Goal: Task Accomplishment & Management: Use online tool/utility

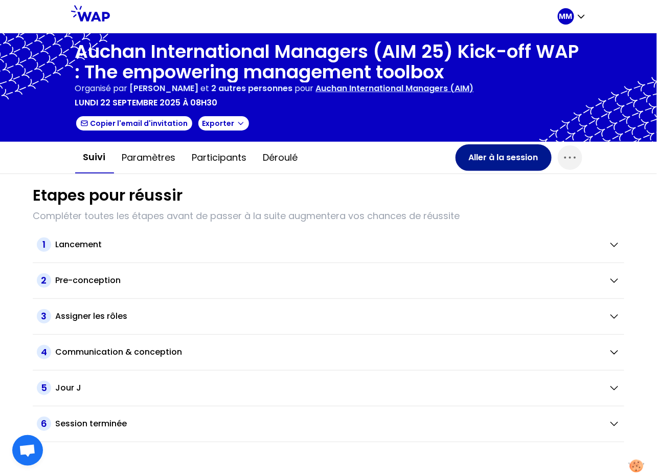
click at [511, 159] on button "Aller à la session" at bounding box center [504, 157] width 96 height 27
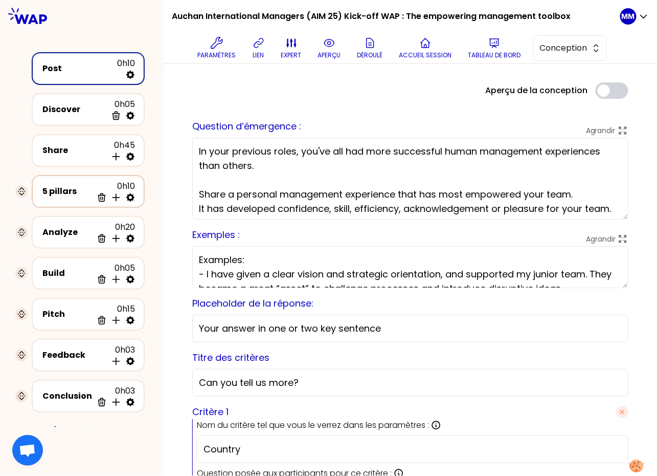
drag, startPoint x: 74, startPoint y: 189, endPoint x: 36, endPoint y: 160, distance: 48.2
click at [74, 189] on div "5 pillars" at bounding box center [68, 191] width 50 height 12
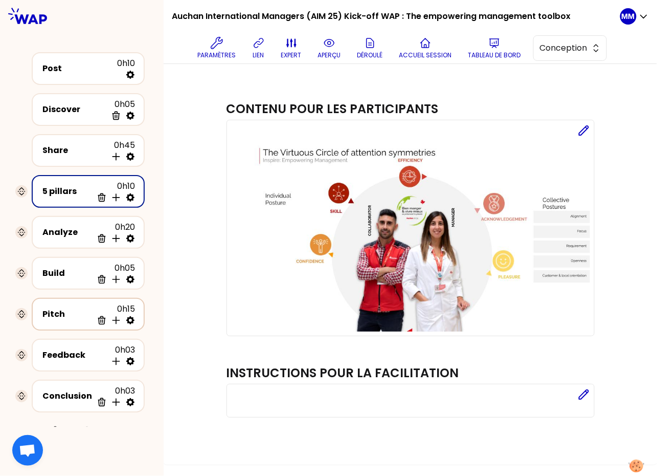
click at [81, 316] on div "Pitch 0h15 Supprimer Insérer une activité en dessous" at bounding box center [88, 314] width 95 height 23
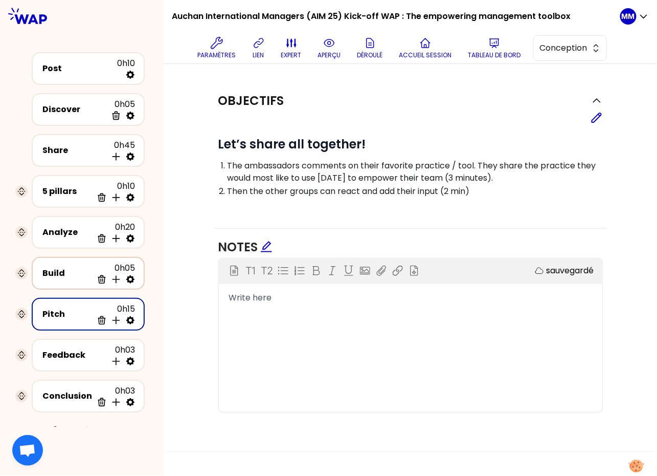
click at [53, 269] on div "Build" at bounding box center [68, 273] width 50 height 12
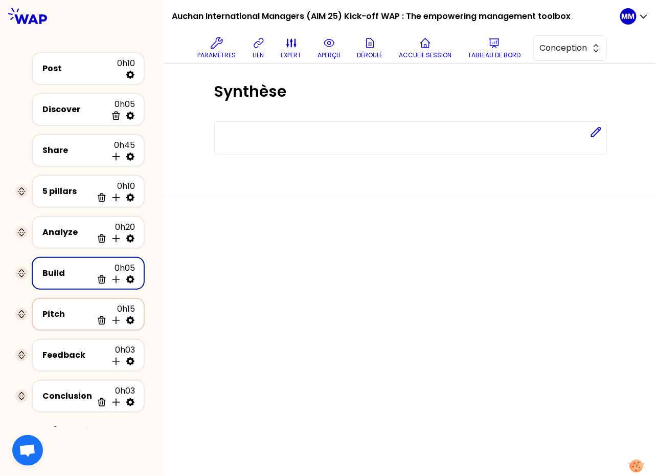
click at [68, 308] on div "Pitch" at bounding box center [68, 314] width 50 height 12
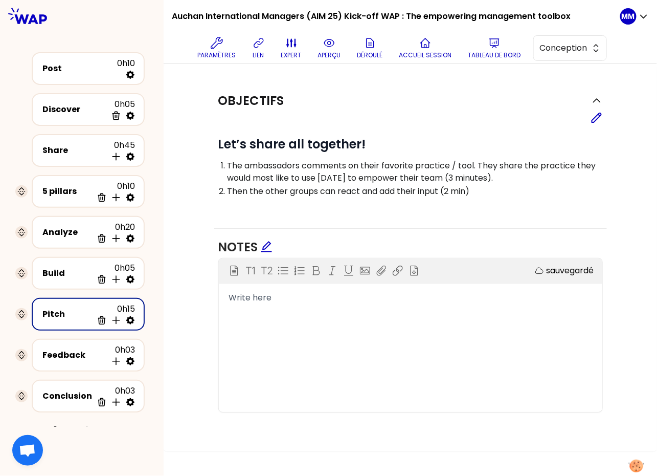
click at [154, 193] on div "Post 0h10 Discover 0h05 Supprimer Share 0h45 Insérer une activité en dessous 5 …" at bounding box center [82, 243] width 150 height 391
click at [152, 204] on div "Post 0h10 Discover 0h05 Supprimer Share 0h45 Insérer une activité en dessous 5 …" at bounding box center [82, 243] width 150 height 391
click at [65, 186] on div "5 pillars" at bounding box center [68, 191] width 50 height 12
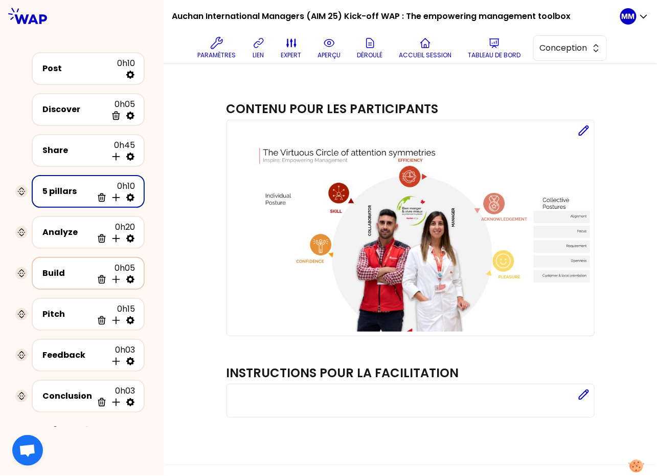
click at [61, 231] on div "Analyze" at bounding box center [68, 232] width 50 height 12
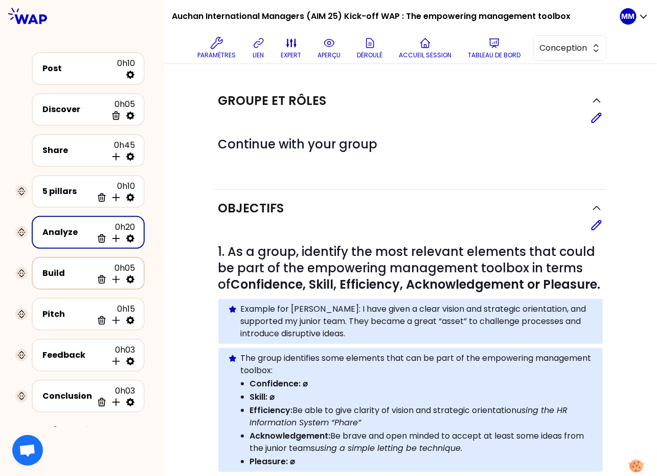
click at [63, 274] on div "Build" at bounding box center [68, 273] width 50 height 12
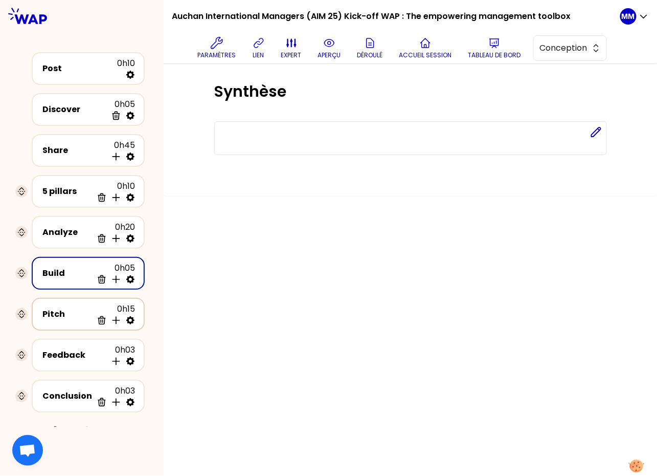
click at [63, 308] on div "Pitch" at bounding box center [68, 314] width 50 height 12
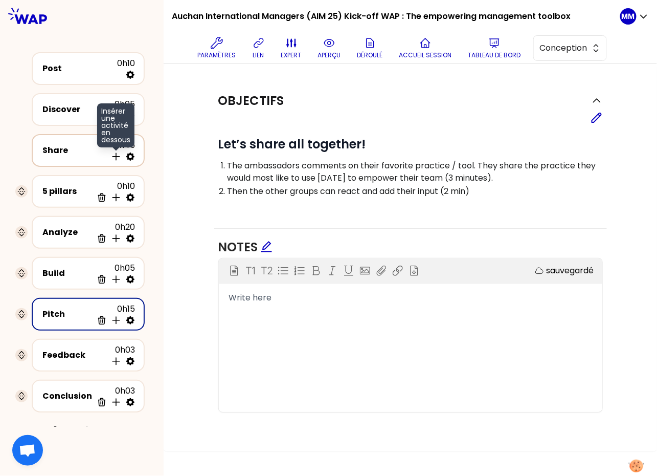
click at [116, 157] on icon at bounding box center [116, 156] width 10 height 10
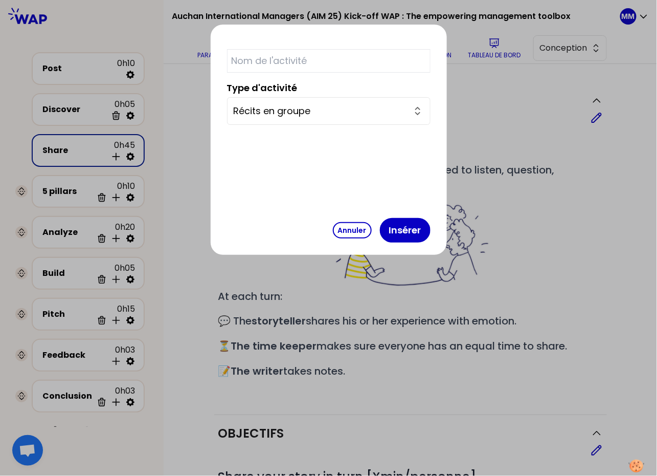
click at [412, 111] on icon "button" at bounding box center [418, 111] width 12 height 12
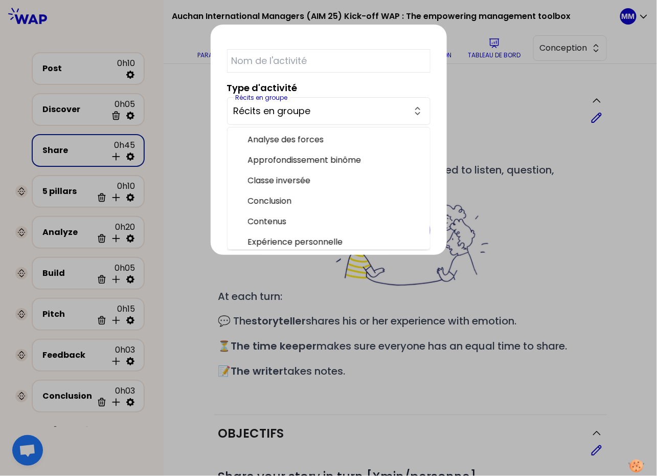
scroll to position [228, 0]
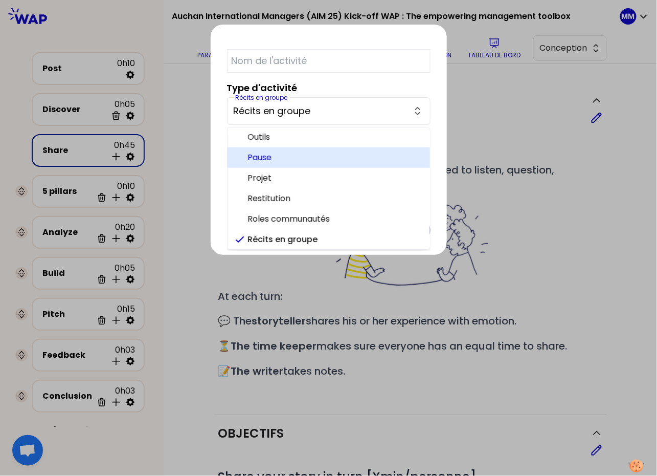
drag, startPoint x: 340, startPoint y: 155, endPoint x: 330, endPoint y: 89, distance: 66.8
click at [340, 154] on span "Pause" at bounding box center [335, 157] width 174 height 12
type input "Pause"
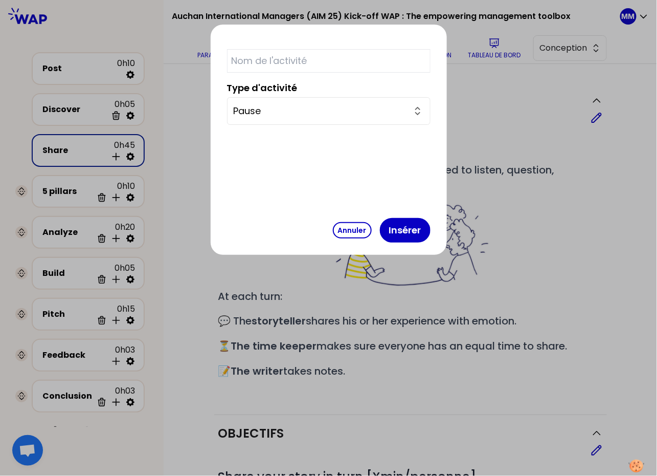
click at [332, 65] on input "text" at bounding box center [329, 61] width 204 height 24
type input "Break"
click at [380, 236] on button "Insérer" at bounding box center [405, 230] width 51 height 25
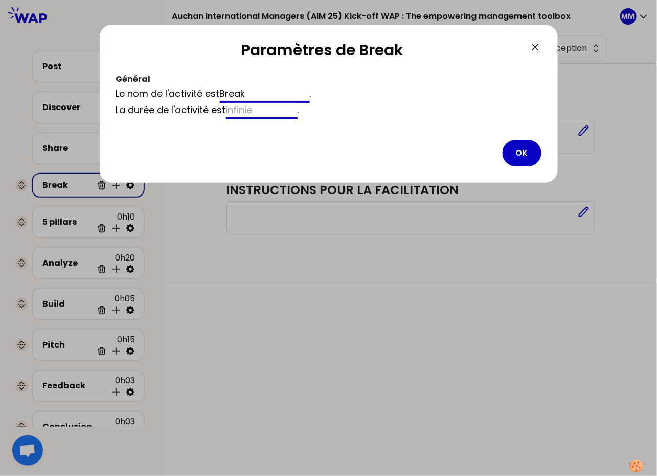
click at [273, 115] on input at bounding box center [262, 111] width 72 height 16
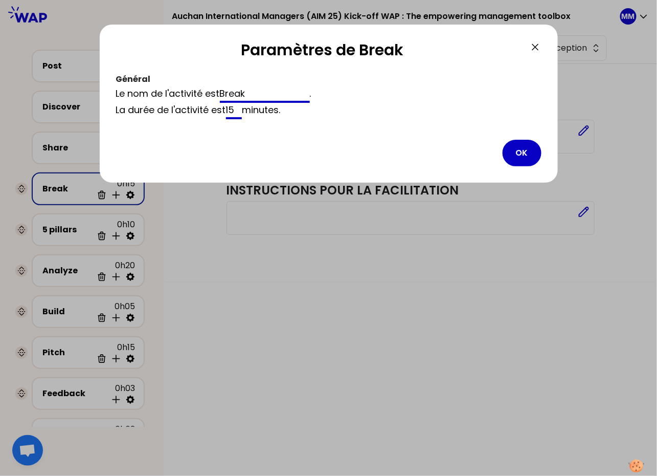
type input "15"
click at [520, 155] on button "OK" at bounding box center [522, 153] width 39 height 27
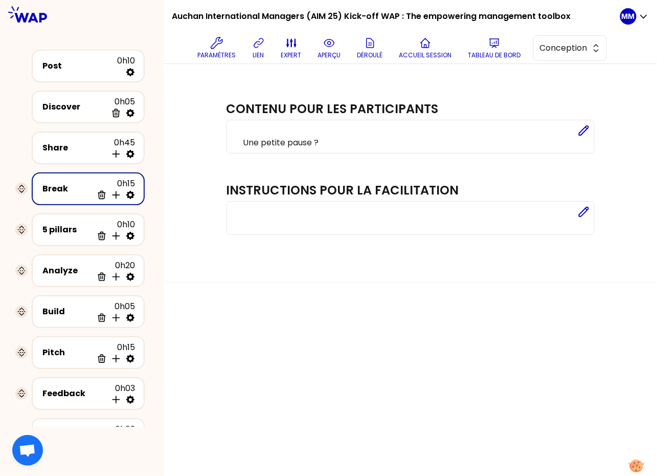
drag, startPoint x: 588, startPoint y: 127, endPoint x: 524, endPoint y: 139, distance: 65.0
click at [588, 126] on icon at bounding box center [584, 130] width 12 height 12
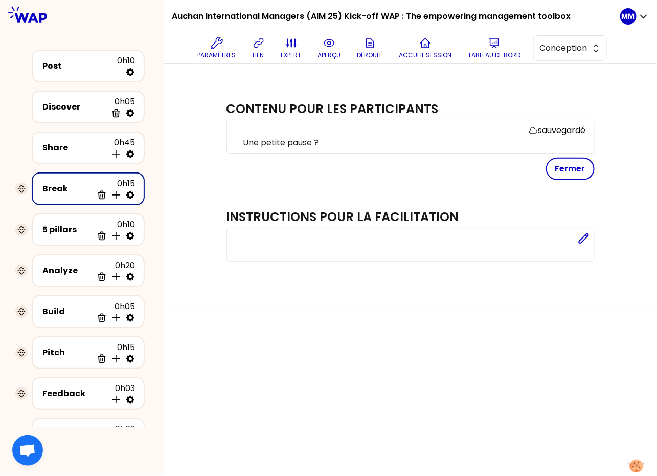
click at [473, 137] on p "Une petite pause ?" at bounding box center [414, 143] width 343 height 12
click at [584, 171] on button "Fermer" at bounding box center [570, 169] width 49 height 23
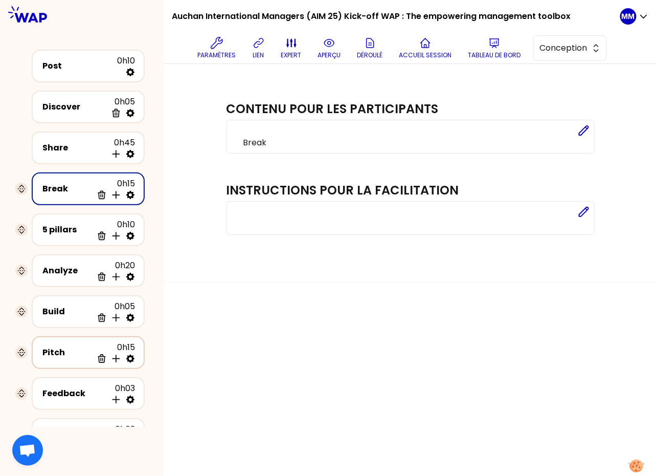
click at [64, 354] on div "Pitch 0h15 Supprimer Insérer une activité en dessous" at bounding box center [88, 352] width 95 height 23
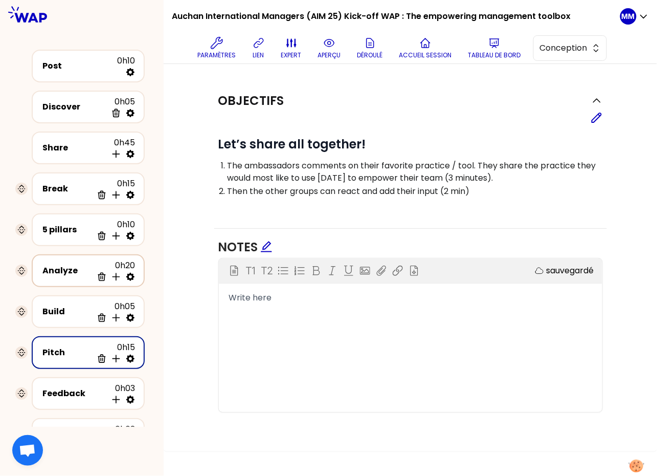
click at [63, 272] on div "Analyze" at bounding box center [68, 270] width 50 height 12
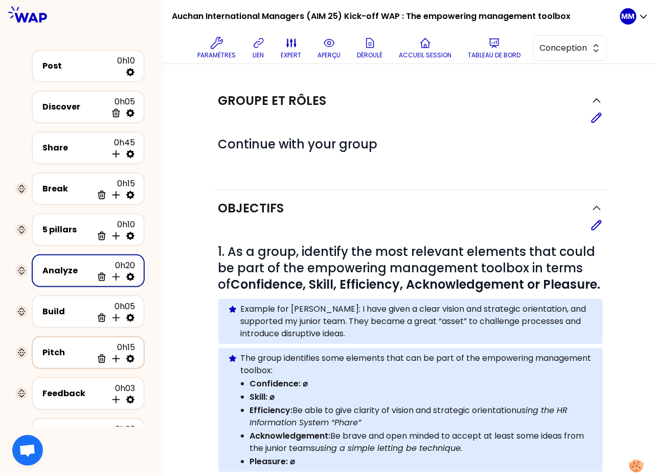
click at [68, 350] on div "Pitch" at bounding box center [68, 352] width 50 height 12
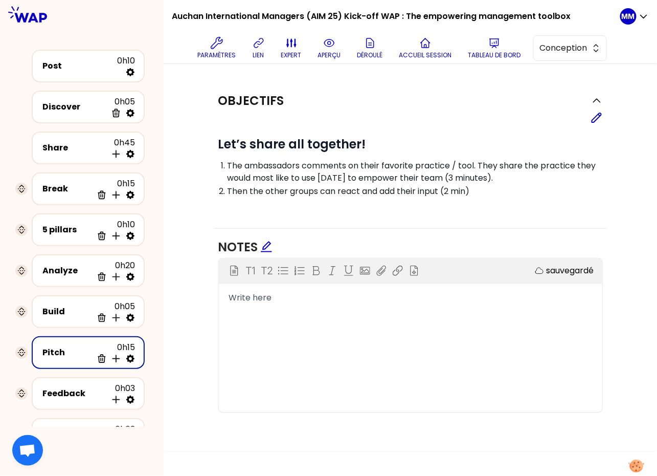
click at [201, 124] on div "Objectifs Editer # Let’s share all together! The ambassadors comments on their …" at bounding box center [410, 256] width 453 height 348
click at [352, 97] on div "Objectifs" at bounding box center [400, 101] width 365 height 16
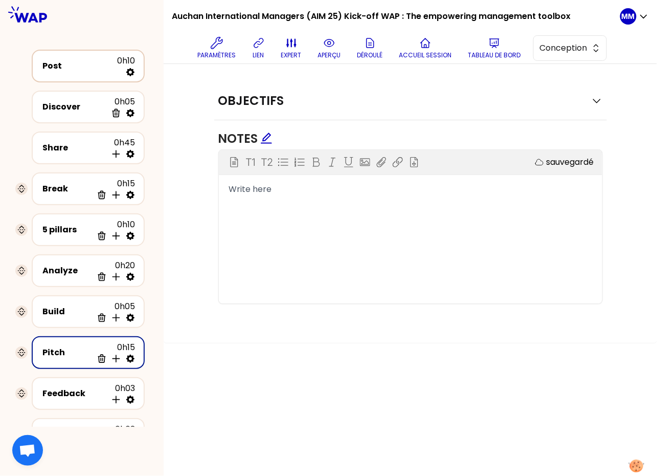
drag, startPoint x: 78, startPoint y: 71, endPoint x: 104, endPoint y: 85, distance: 29.5
click at [78, 72] on div "Post" at bounding box center [80, 66] width 75 height 12
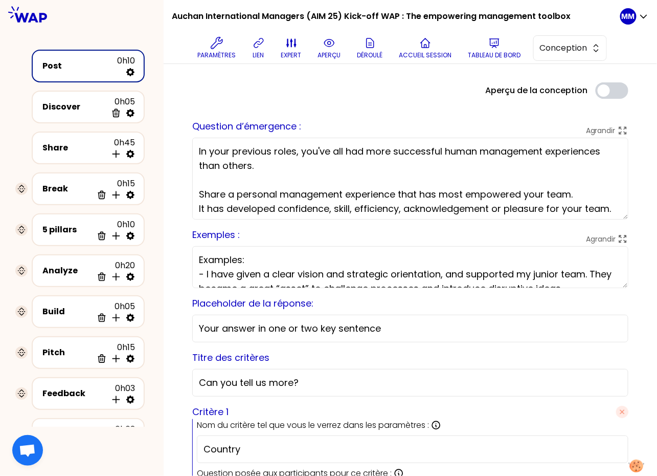
drag, startPoint x: 572, startPoint y: 48, endPoint x: 569, endPoint y: 61, distance: 13.1
click at [572, 49] on span "Conception" at bounding box center [563, 48] width 46 height 12
click at [567, 88] on span "Facilitation" at bounding box center [576, 90] width 44 height 12
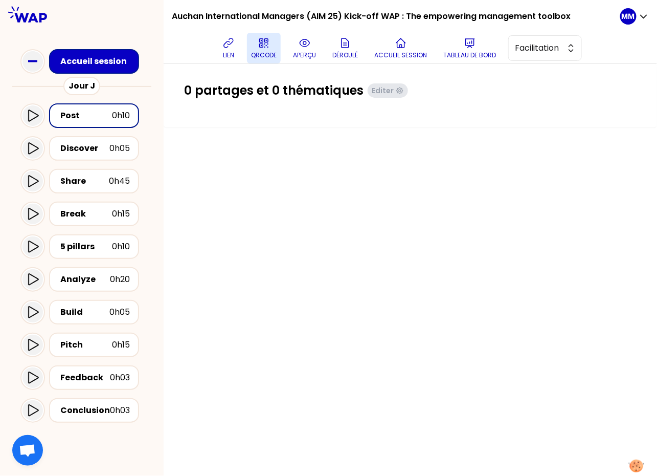
click at [267, 51] on p "QRCODE" at bounding box center [264, 55] width 26 height 8
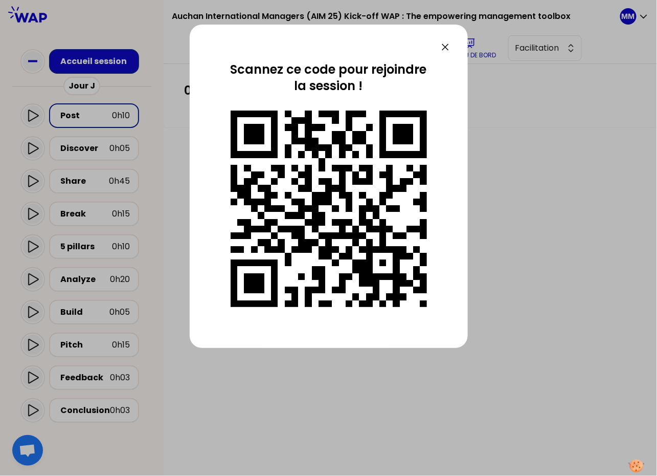
click at [447, 47] on icon at bounding box center [445, 47] width 12 height 12
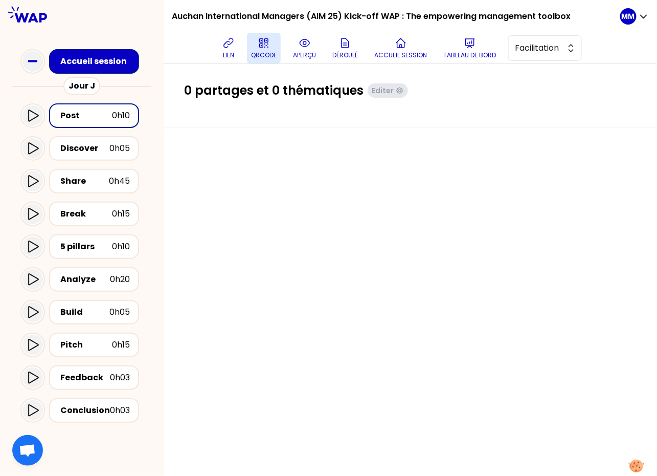
click at [270, 47] on icon at bounding box center [264, 43] width 12 height 12
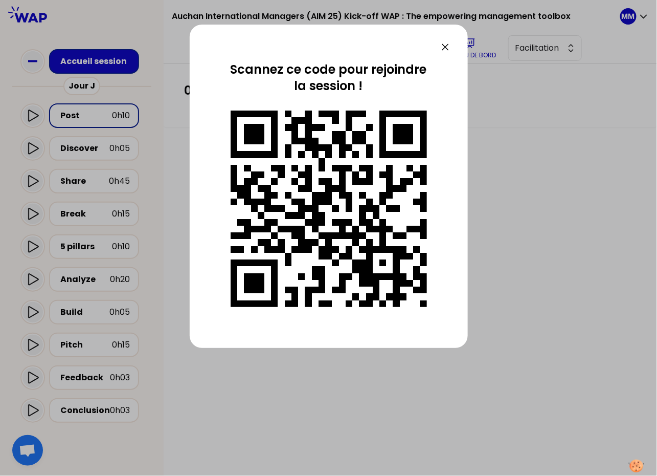
click at [511, 151] on div at bounding box center [328, 238] width 657 height 476
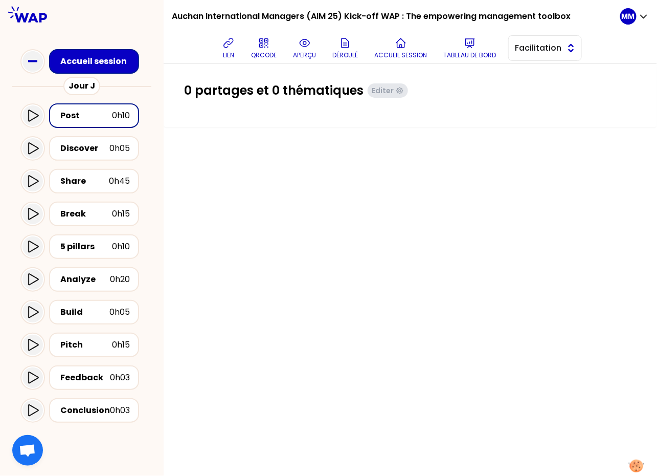
drag, startPoint x: 542, startPoint y: 52, endPoint x: 536, endPoint y: 59, distance: 8.8
click at [542, 52] on span "Facilitation" at bounding box center [538, 48] width 46 height 12
click at [533, 73] on span "Conception" at bounding box center [551, 74] width 44 height 12
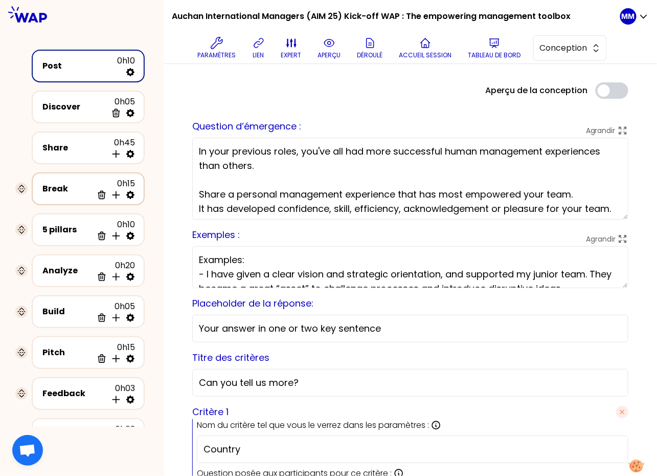
click at [131, 192] on icon at bounding box center [130, 195] width 8 height 8
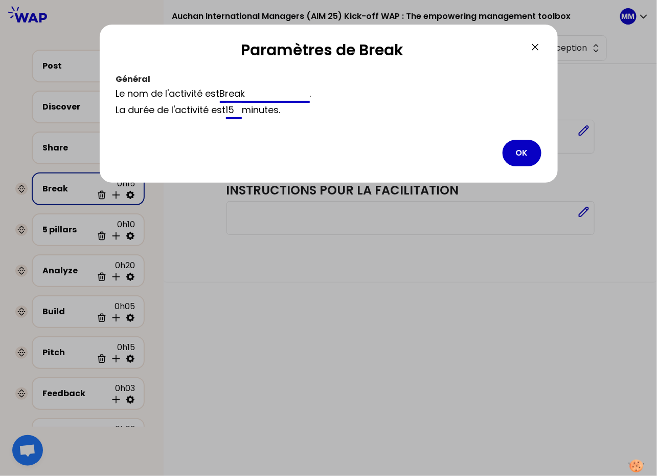
drag, startPoint x: 268, startPoint y: 90, endPoint x: 266, endPoint y: 103, distance: 12.9
click at [268, 90] on input "Break" at bounding box center [265, 94] width 90 height 16
paste input ":coffee:"
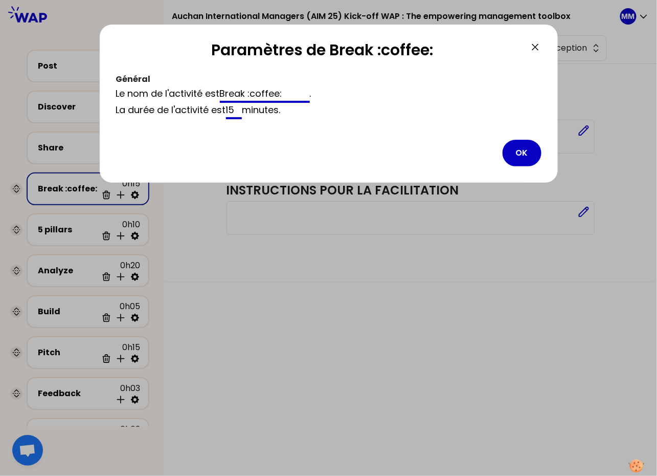
drag, startPoint x: 289, startPoint y: 93, endPoint x: 314, endPoint y: 93, distance: 25.6
click at [314, 93] on div "Le nom de l'activité est Break :coffee: ." at bounding box center [328, 94] width 425 height 16
type input "Break"
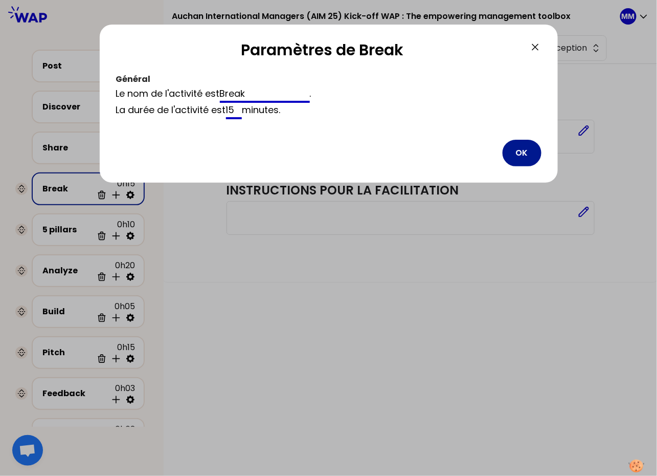
click at [523, 151] on button "OK" at bounding box center [522, 153] width 39 height 27
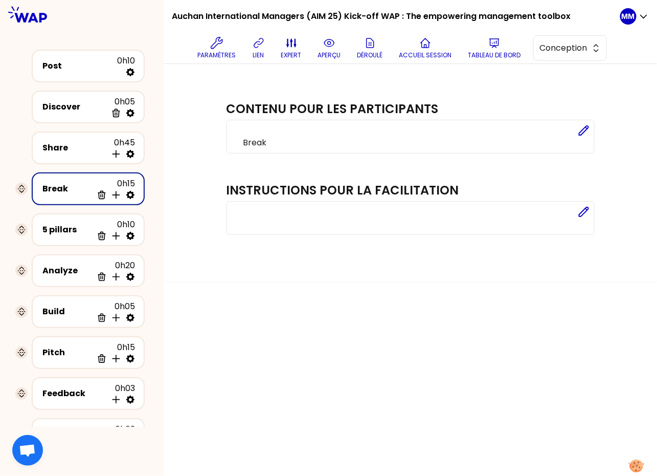
click at [129, 192] on icon at bounding box center [130, 195] width 10 height 10
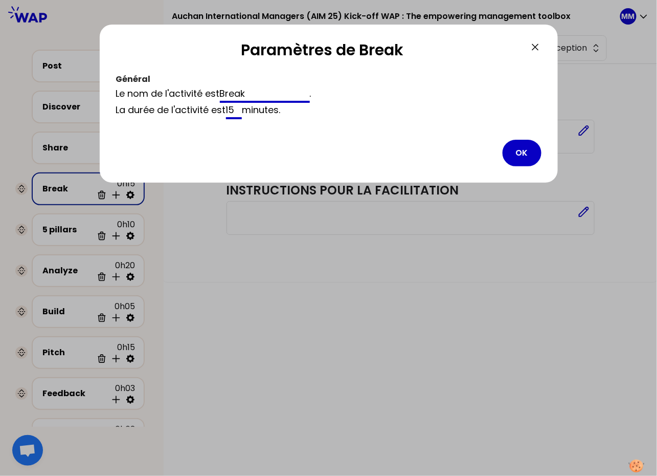
click at [262, 89] on input "Break" at bounding box center [265, 94] width 90 height 16
paste input "☕"
type input "Break ☕"
click at [515, 149] on button "OK" at bounding box center [522, 153] width 39 height 27
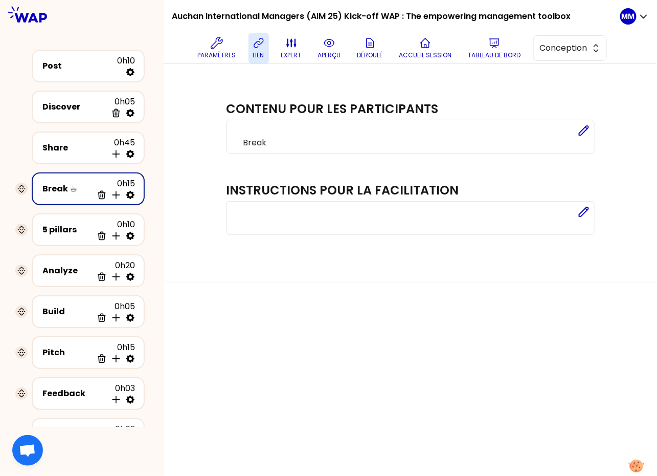
click at [264, 41] on icon at bounding box center [259, 43] width 12 height 12
click at [485, 46] on button "Tableau de bord" at bounding box center [494, 48] width 61 height 31
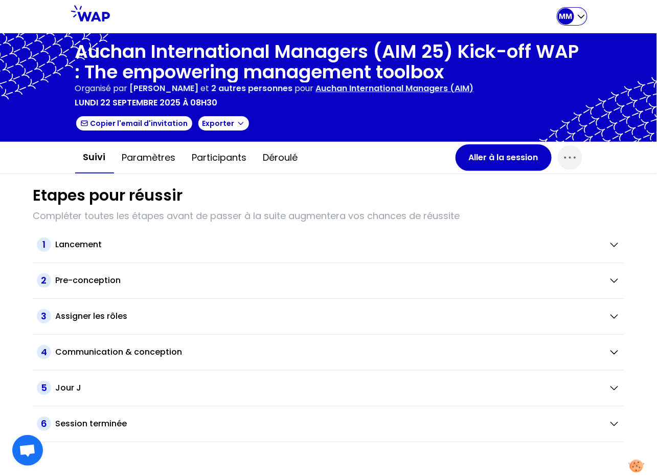
drag, startPoint x: 567, startPoint y: 17, endPoint x: 565, endPoint y: 25, distance: 8.4
click at [568, 17] on p "MM" at bounding box center [565, 16] width 13 height 10
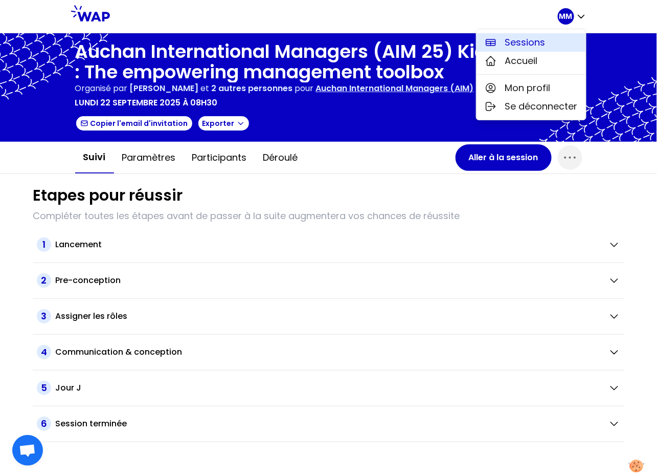
click at [542, 45] on span "Sessions" at bounding box center [525, 42] width 40 height 14
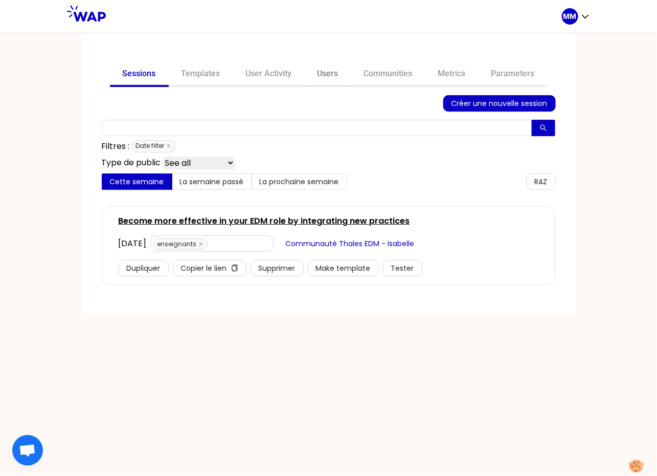
click at [329, 74] on link "Users" at bounding box center [328, 74] width 47 height 25
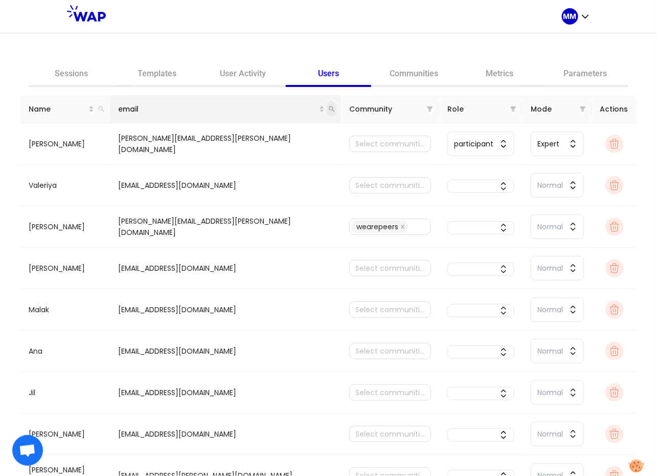
click at [329, 111] on icon "search" at bounding box center [332, 109] width 6 height 6
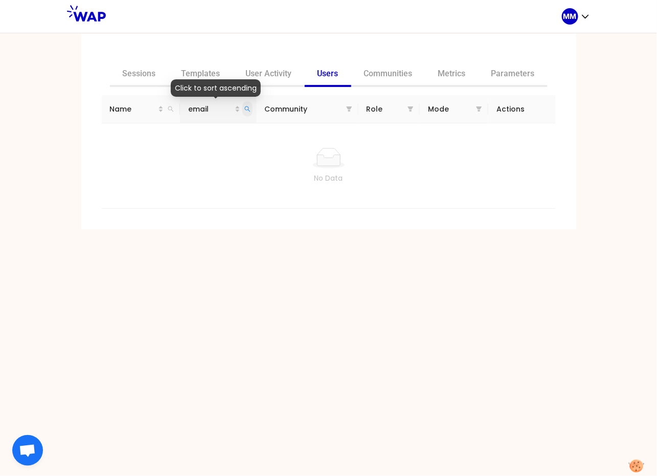
click at [244, 108] on span at bounding box center [247, 108] width 10 height 15
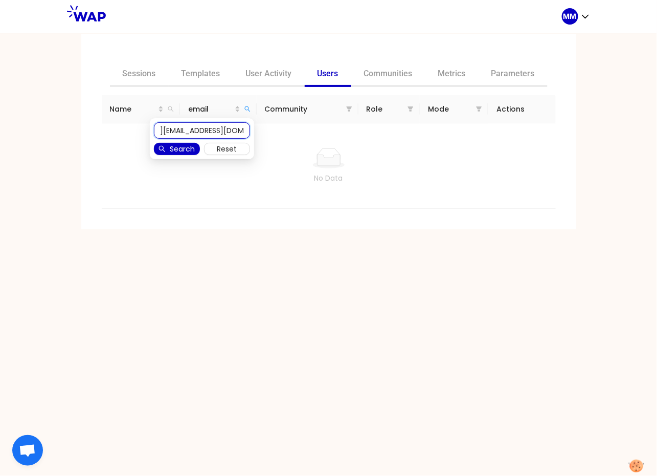
paste input "text"
type input "[PERSON_NAME][EMAIL_ADDRESS][DOMAIN_NAME]"
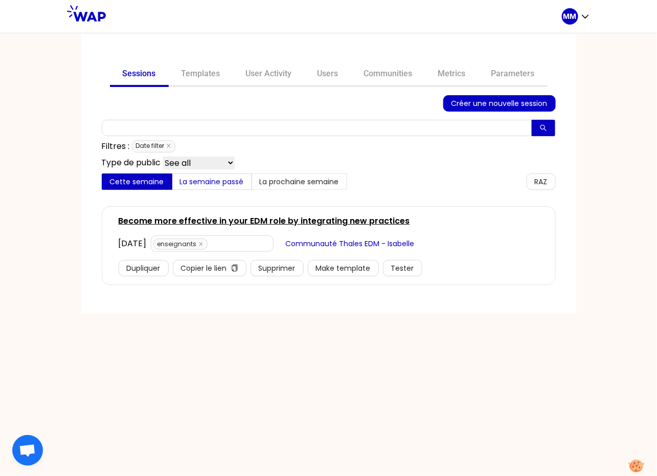
click at [217, 183] on span "La semaine passé" at bounding box center [212, 181] width 64 height 10
click at [172, 184] on input "La semaine passé" at bounding box center [172, 184] width 0 height 0
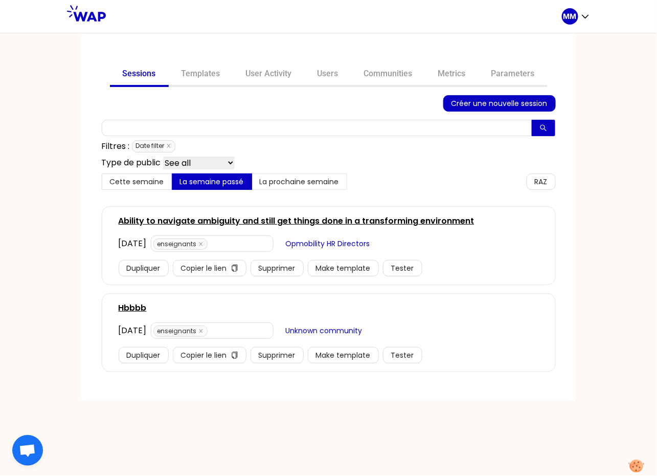
click at [274, 220] on link "Ability to navigate ambiguity and still get things done in a transforming envir…" at bounding box center [297, 221] width 356 height 12
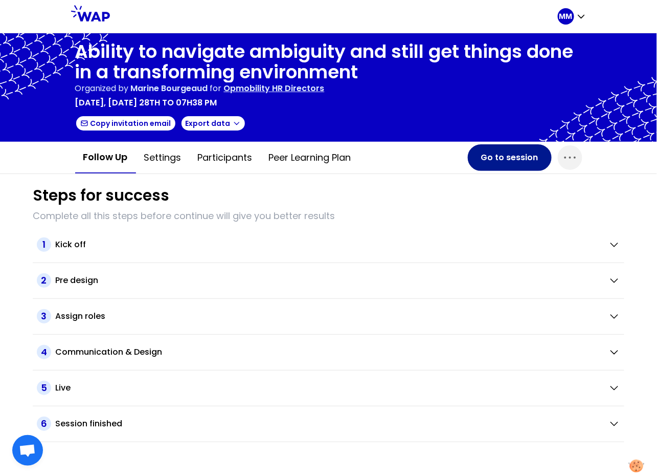
click at [482, 153] on button "Go to session" at bounding box center [510, 157] width 84 height 27
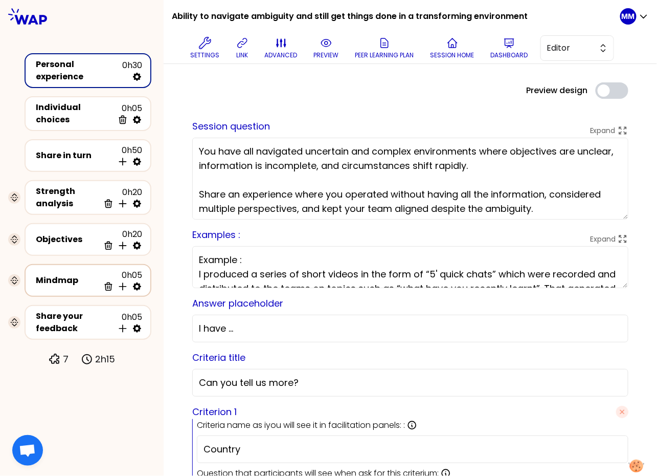
click at [72, 274] on div "Mindmap" at bounding box center [67, 280] width 63 height 12
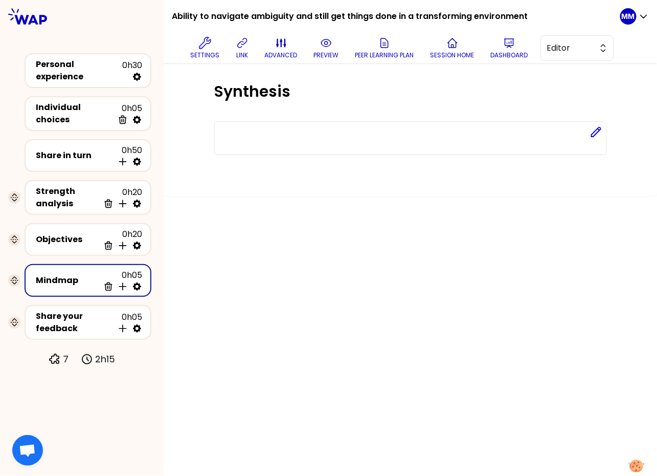
click at [333, 47] on button "preview" at bounding box center [326, 48] width 33 height 31
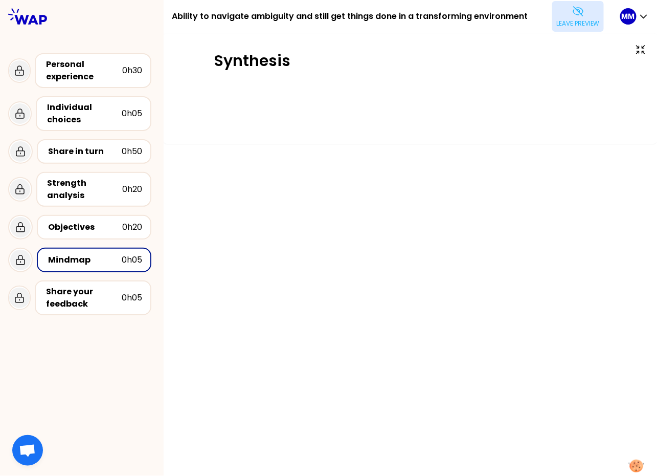
click at [580, 22] on p "Leave preview" at bounding box center [577, 23] width 43 height 8
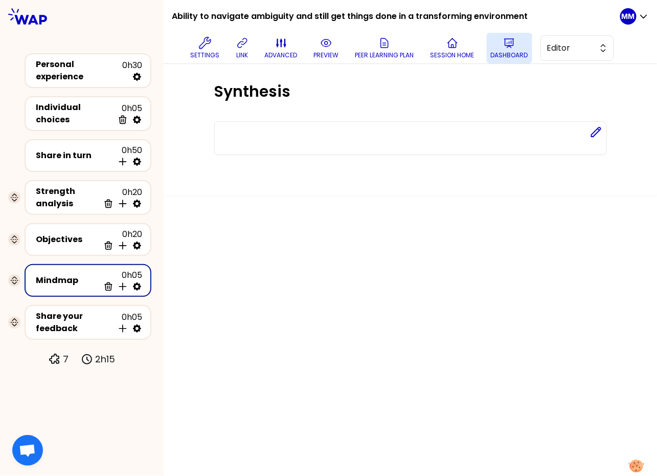
click at [512, 50] on button "Dashboard" at bounding box center [510, 48] width 46 height 31
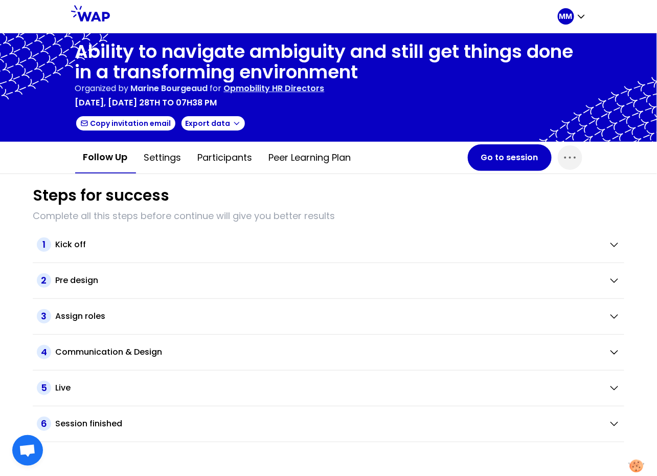
click at [291, 84] on p "Opmobility HR Directors" at bounding box center [274, 88] width 101 height 12
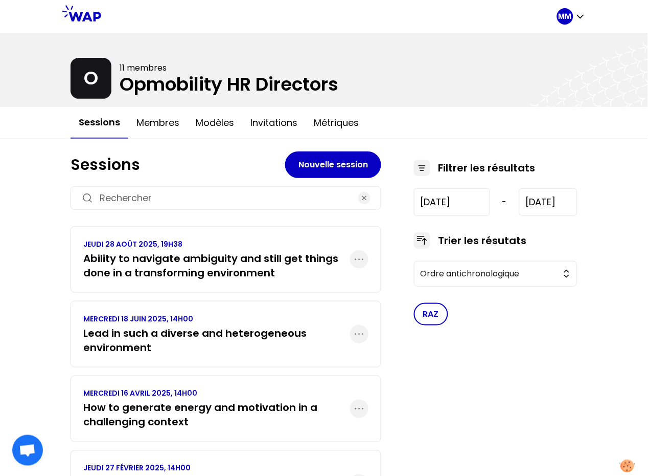
click at [164, 334] on h3 "Lead in such a diverse and heterogeneous environment" at bounding box center [216, 340] width 267 height 29
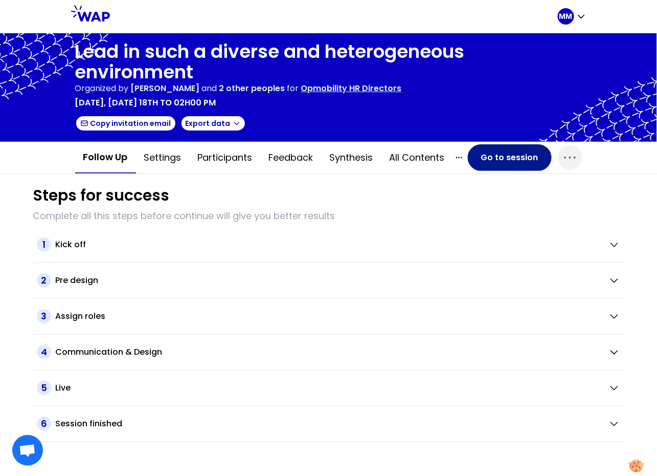
click at [493, 155] on button "Go to session" at bounding box center [510, 157] width 84 height 27
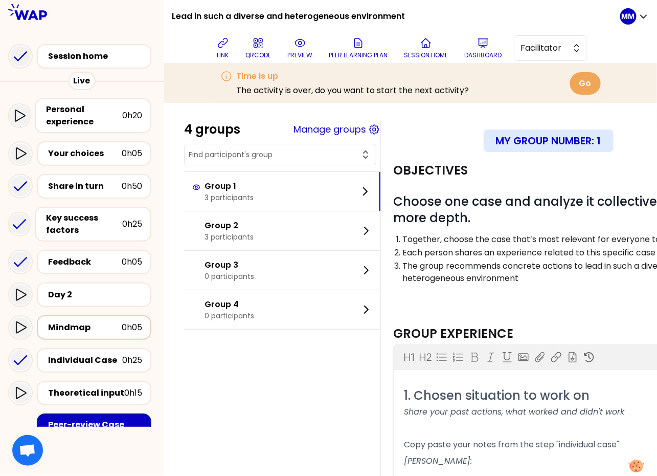
click at [86, 326] on div "Mindmap" at bounding box center [85, 327] width 74 height 12
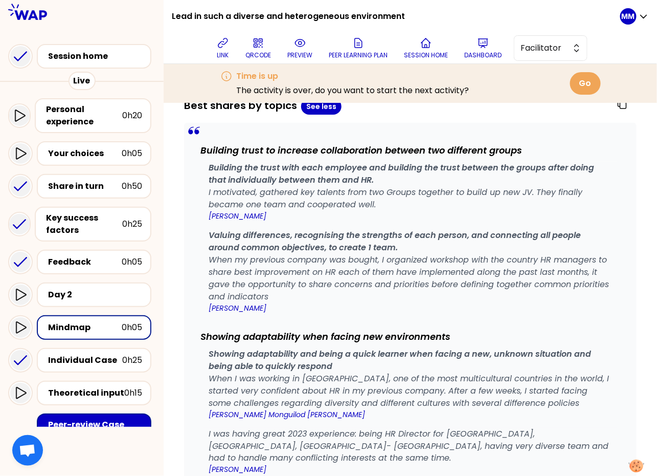
scroll to position [1427, 0]
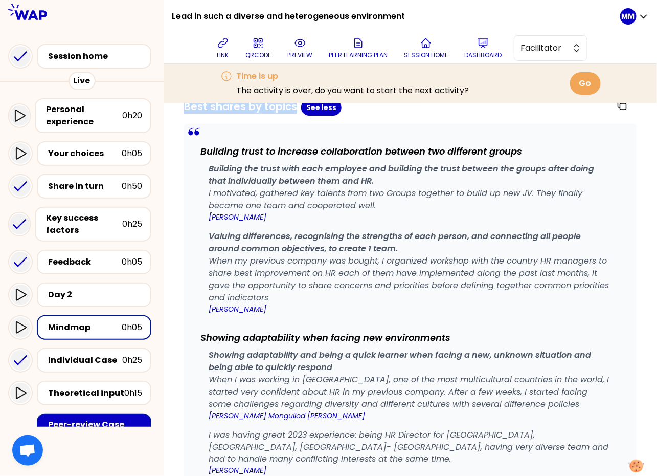
drag, startPoint x: 196, startPoint y: 121, endPoint x: 301, endPoint y: 121, distance: 105.3
click at [297, 116] on h2 "Best shares by topics" at bounding box center [240, 107] width 113 height 16
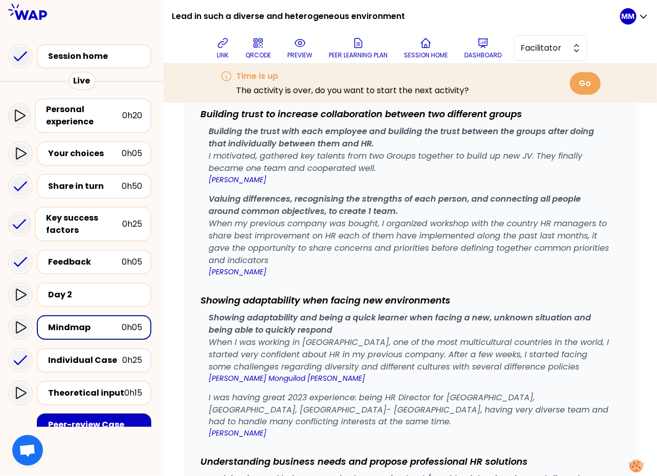
scroll to position [1465, 0]
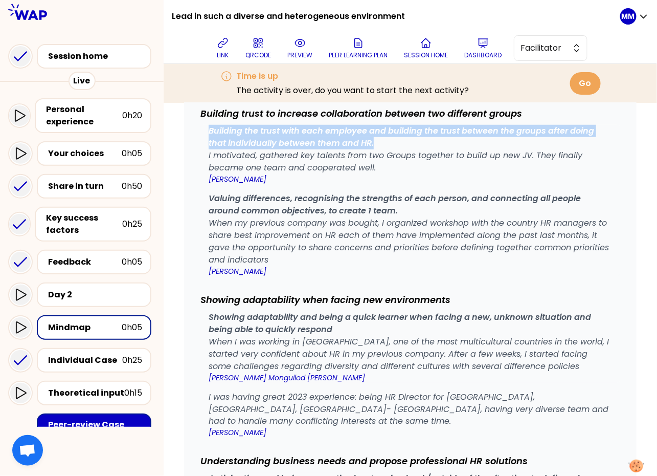
drag, startPoint x: 217, startPoint y: 145, endPoint x: 403, endPoint y: 160, distance: 186.7
click at [403, 149] on p "Building the trust with each employee and building the trust between the groups…" at bounding box center [410, 137] width 403 height 25
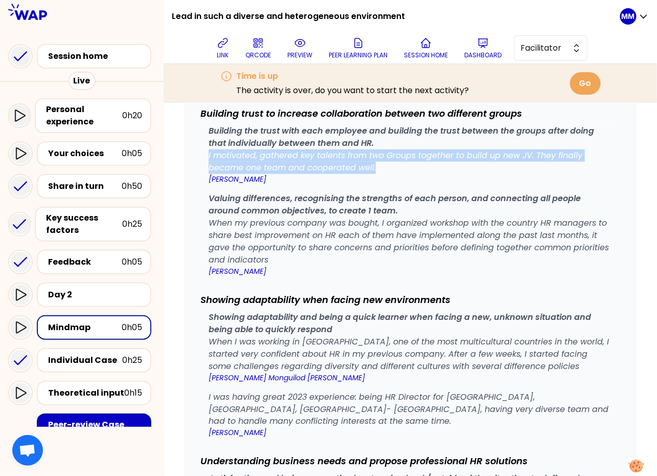
drag, startPoint x: 217, startPoint y: 169, endPoint x: 402, endPoint y: 186, distance: 185.4
click at [402, 174] on p "I motivated, gathered key talents from two Groups together to build up new JV. …" at bounding box center [410, 161] width 403 height 25
drag, startPoint x: 233, startPoint y: 50, endPoint x: 38, endPoint y: 48, distance: 194.8
click at [233, 50] on button "link" at bounding box center [223, 48] width 20 height 31
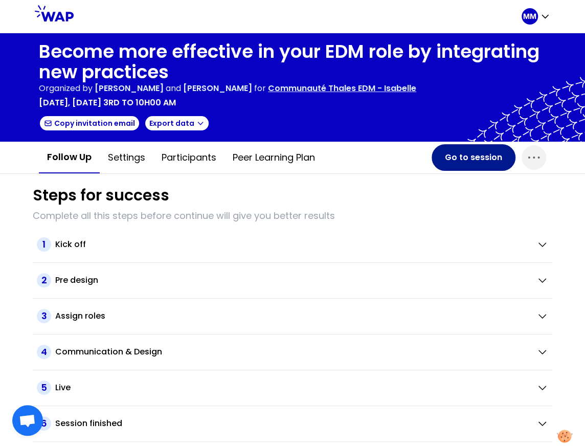
click at [455, 159] on button "Go to session" at bounding box center [474, 157] width 84 height 27
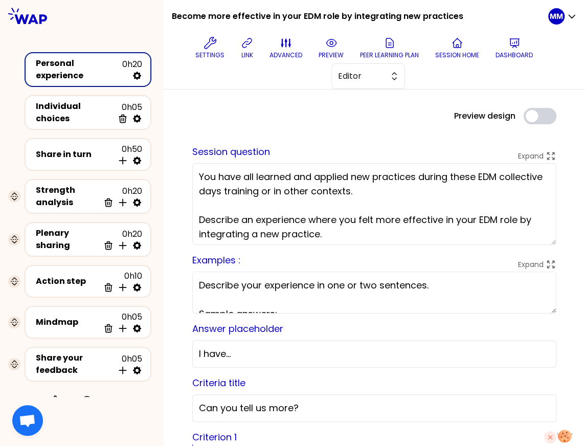
drag, startPoint x: 60, startPoint y: 153, endPoint x: 116, endPoint y: 172, distance: 58.4
click at [61, 153] on div "Share in turn" at bounding box center [75, 154] width 78 height 12
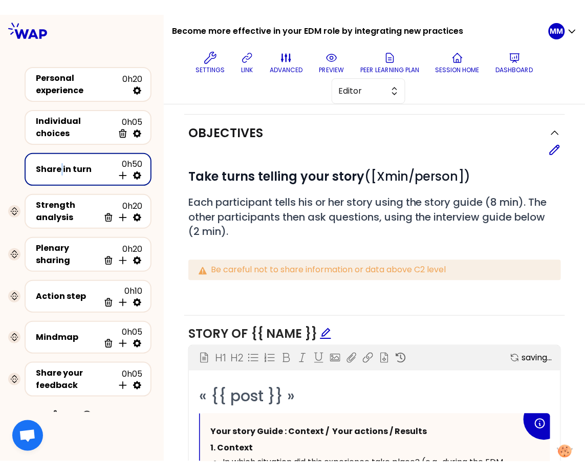
scroll to position [374, 0]
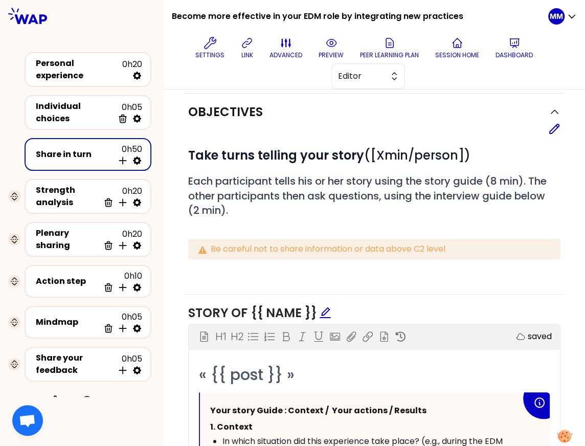
click at [253, 245] on p "Be careful not to share information or data above C2 level" at bounding box center [382, 249] width 342 height 12
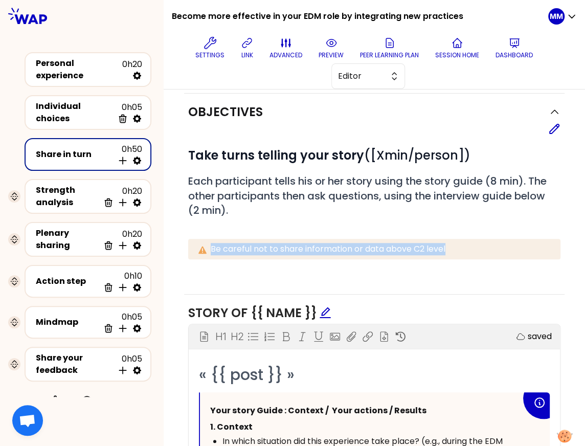
click at [253, 245] on p "Be careful not to share information or data above C2 level" at bounding box center [382, 249] width 342 height 12
